Goal: Find contact information: Find contact information

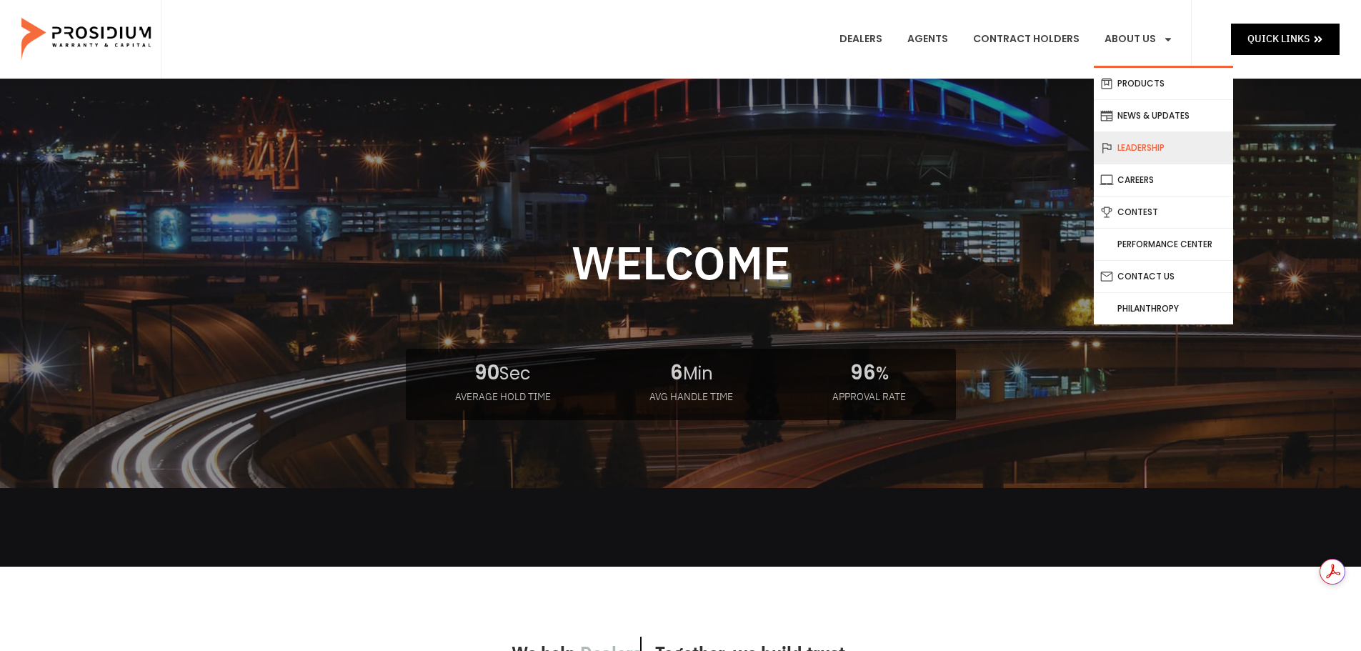
click at [1135, 151] on link "Leadership" at bounding box center [1163, 147] width 139 height 31
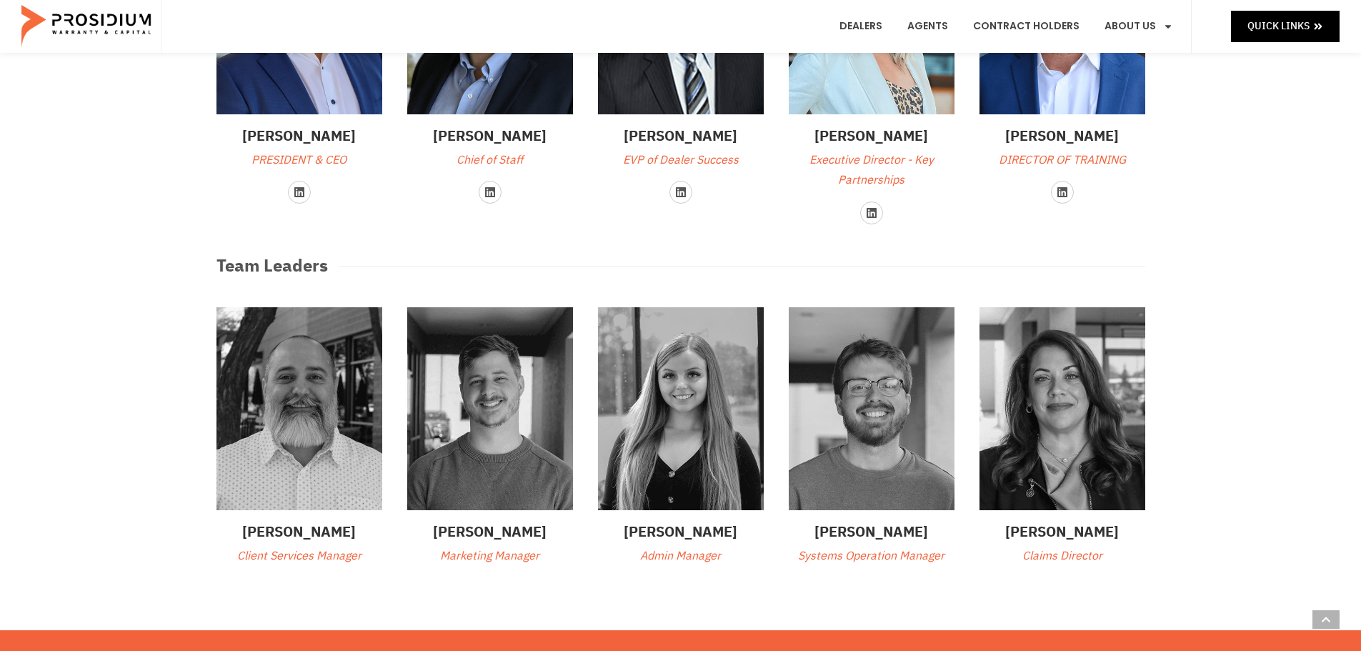
scroll to position [429, 0]
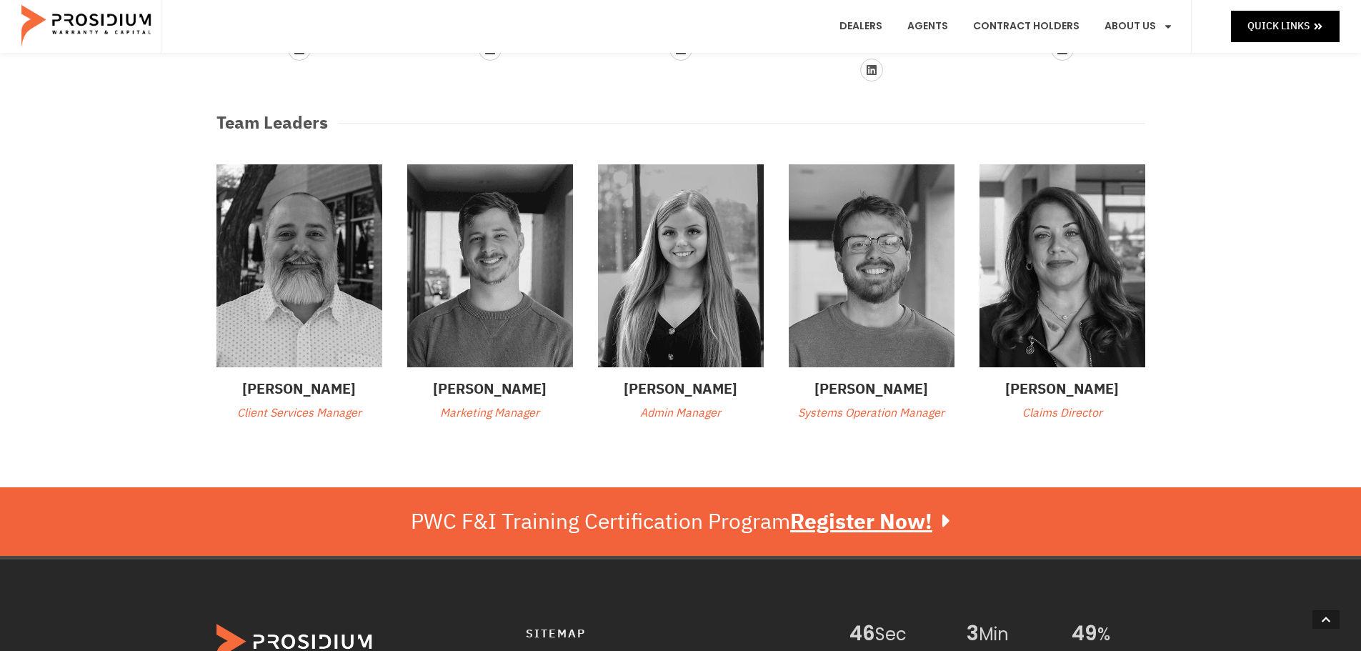
click at [690, 386] on h3 "[PERSON_NAME]" at bounding box center [681, 388] width 166 height 21
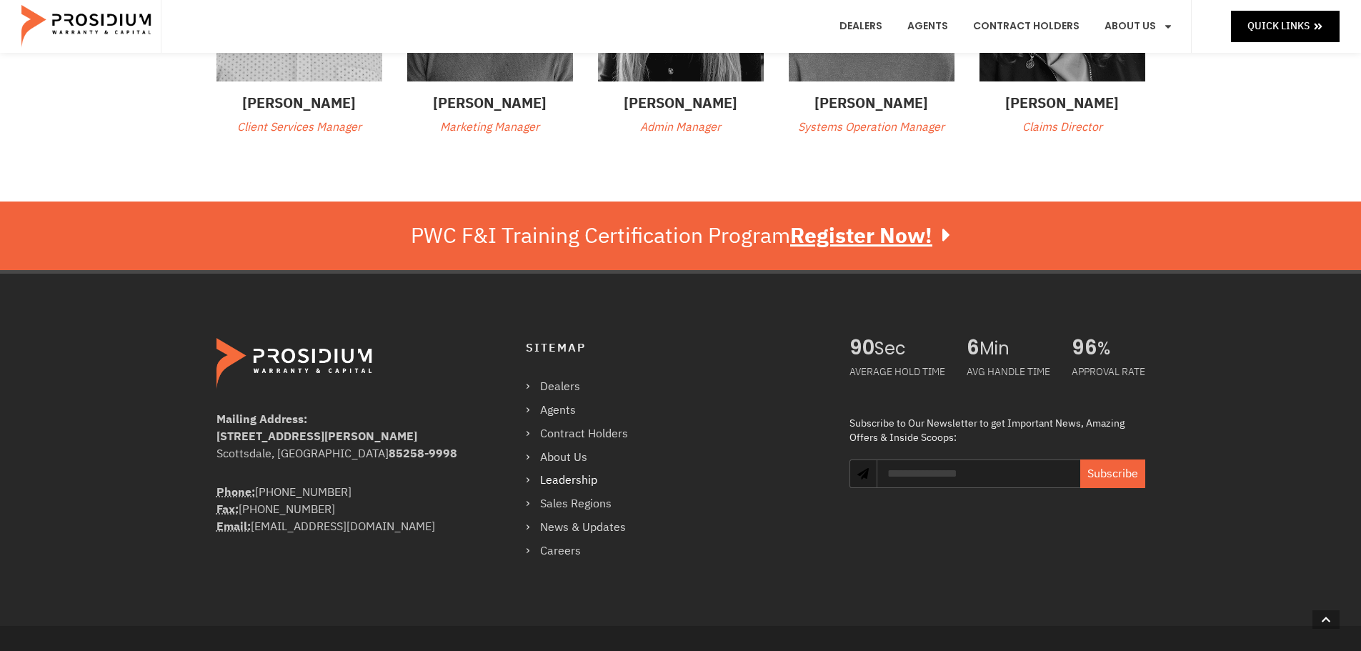
scroll to position [805, 0]
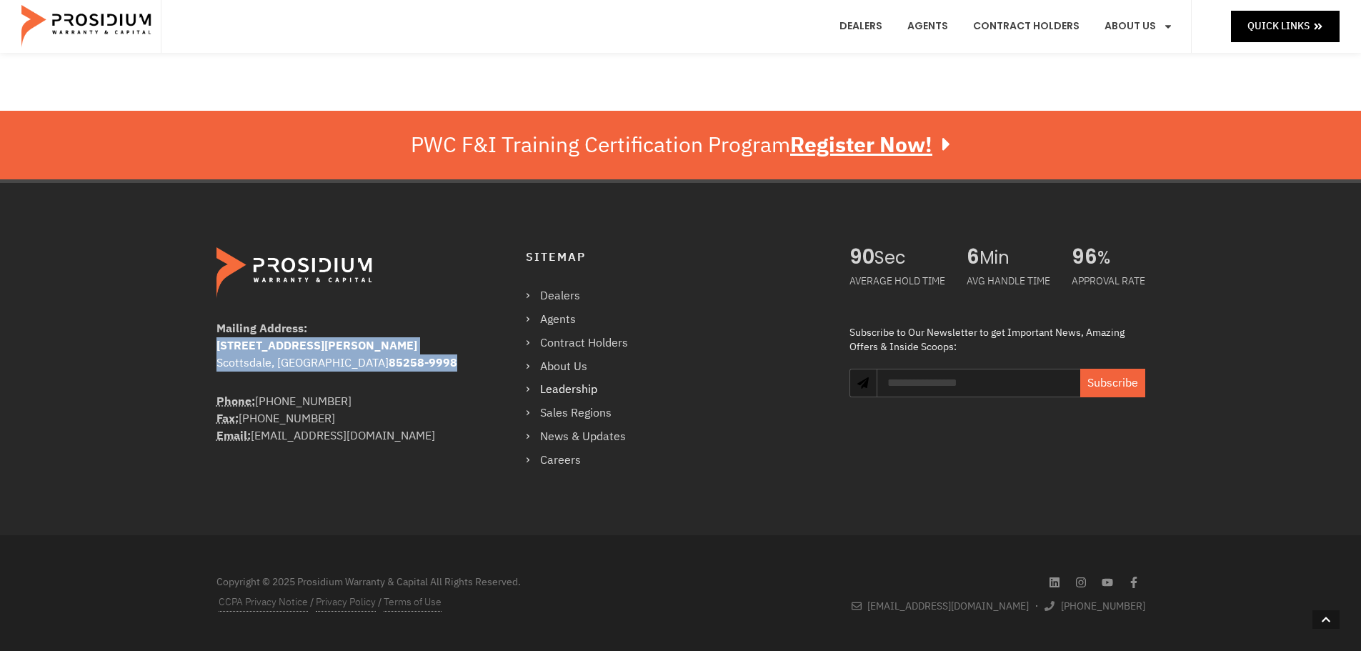
drag, startPoint x: 356, startPoint y: 364, endPoint x: 216, endPoint y: 347, distance: 141.0
click at [217, 347] on address "Mailing Address: 8790 E Via De Ventura #4427 Scottsdale, AZ 85258-9998" at bounding box center [343, 345] width 252 height 51
copy address "8790 E Via De Ventura #4427 Scottsdale, AZ 85258-9998"
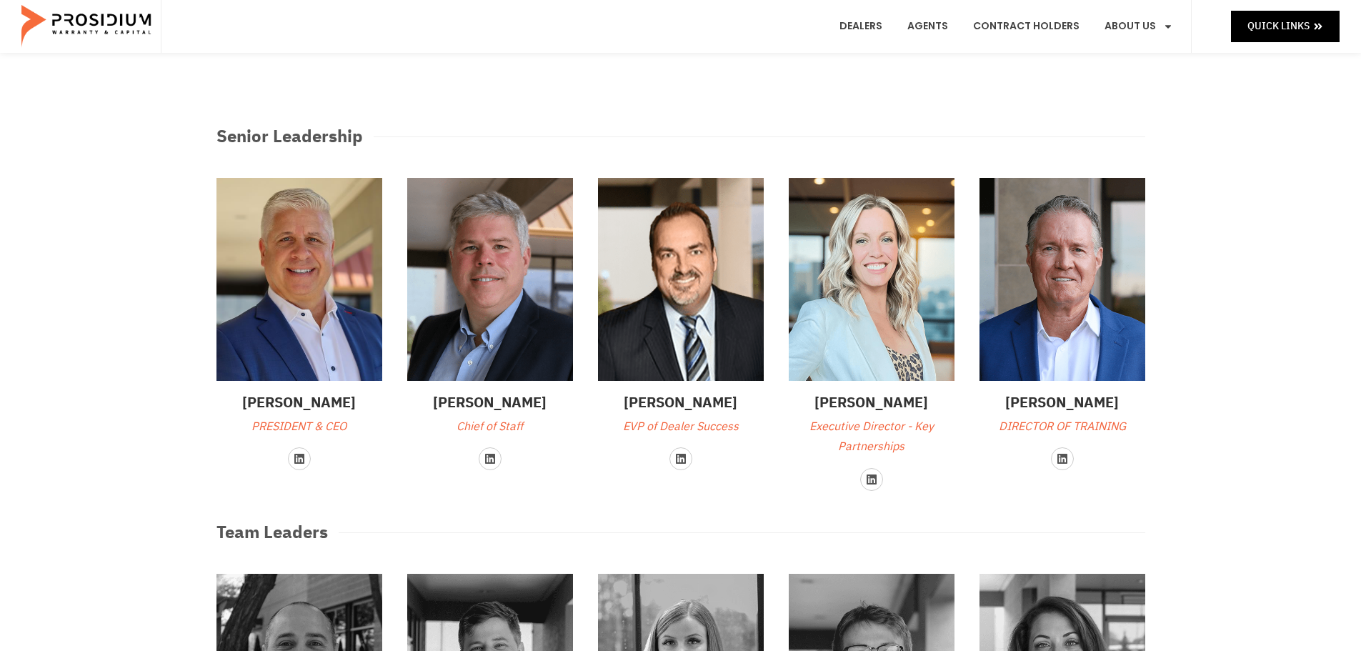
scroll to position [0, 0]
